Goal: Check status: Check status

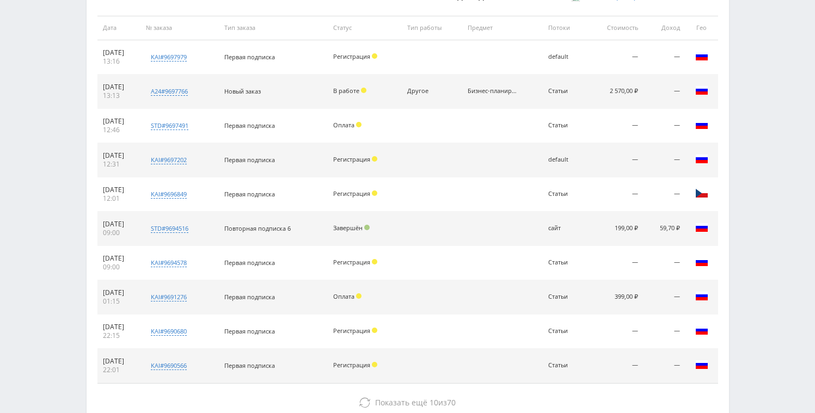
scroll to position [439, 0]
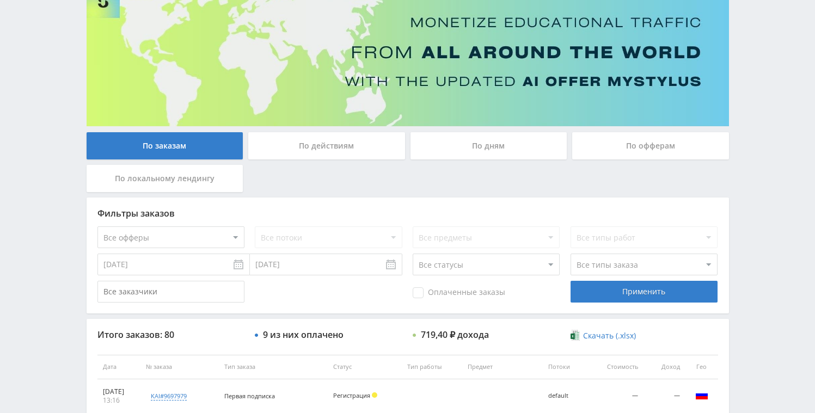
click at [453, 155] on div "По дням" at bounding box center [488, 145] width 157 height 27
click at [0, 0] on input "По дням" at bounding box center [0, 0] width 0 height 0
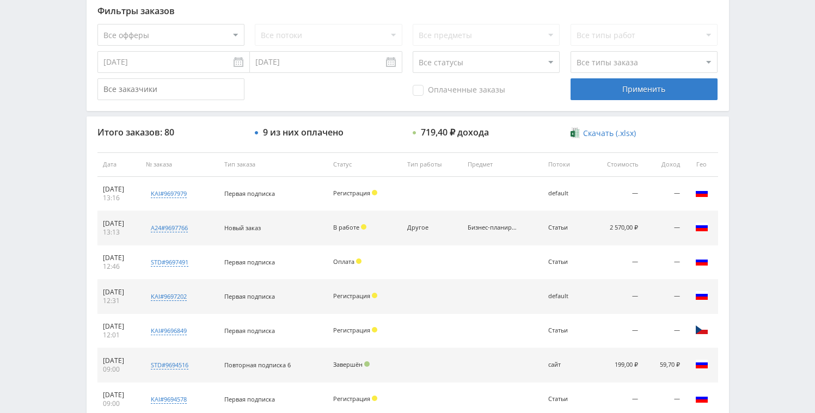
scroll to position [319, 0]
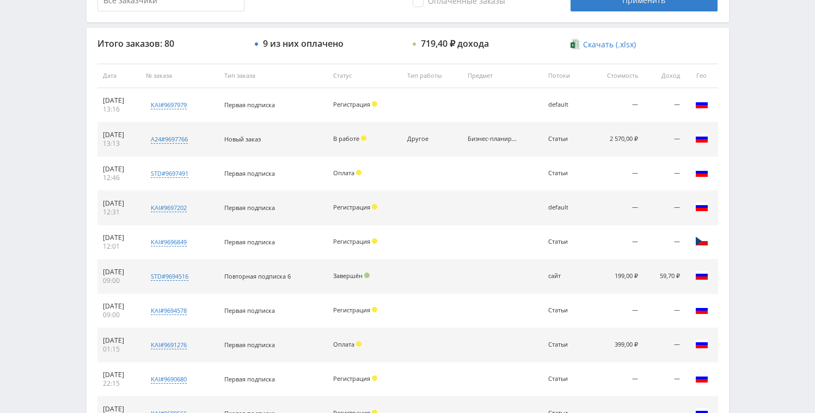
scroll to position [385, 0]
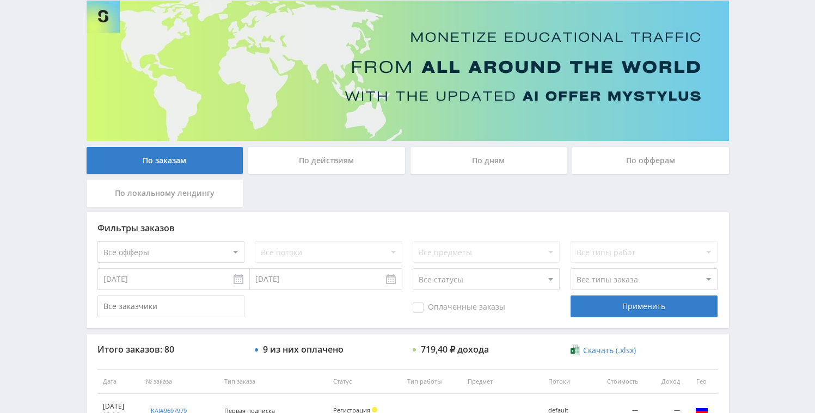
click at [510, 159] on div "По дням" at bounding box center [488, 160] width 157 height 27
click at [0, 0] on input "По дням" at bounding box center [0, 0] width 0 height 0
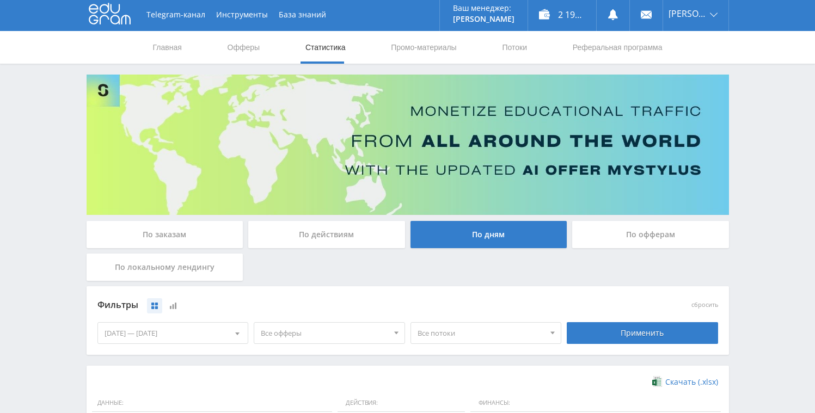
scroll to position [0, 0]
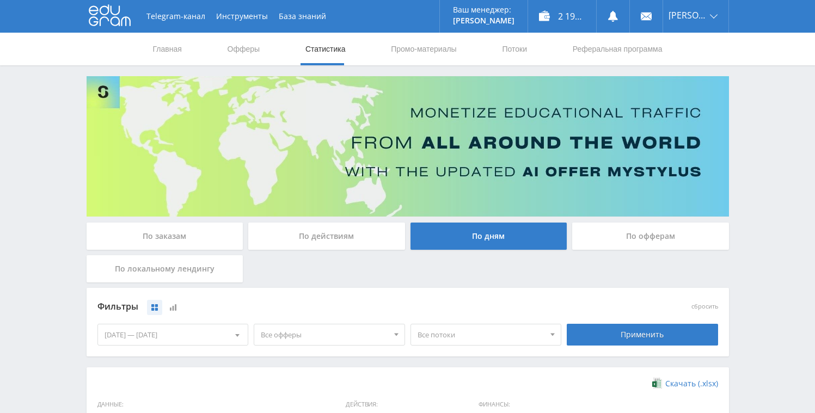
click at [335, 56] on link "Статистика" at bounding box center [325, 49] width 42 height 33
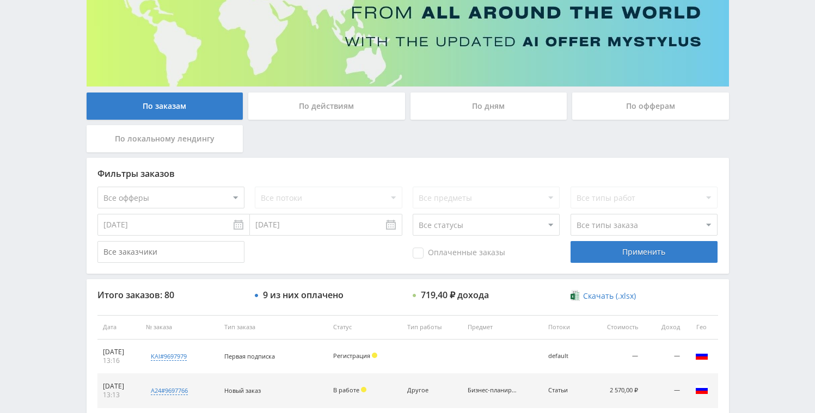
scroll to position [281, 0]
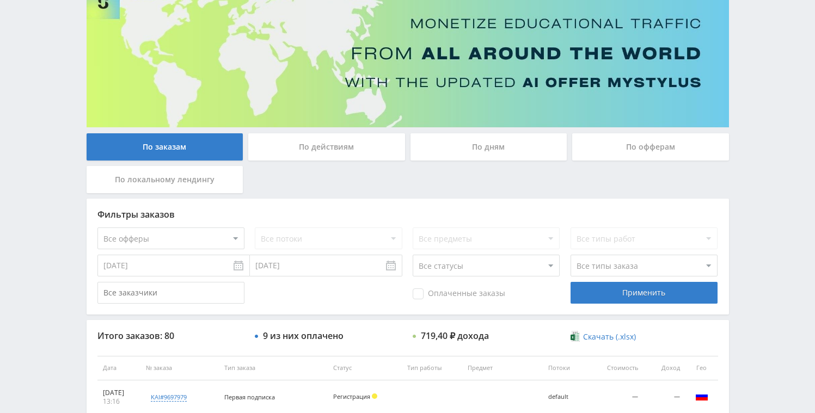
scroll to position [312, 0]
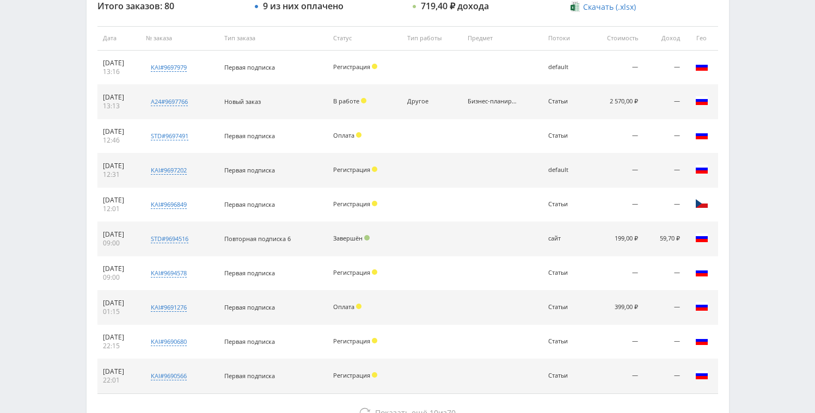
scroll to position [50, 0]
